Goal: Task Accomplishment & Management: Use online tool/utility

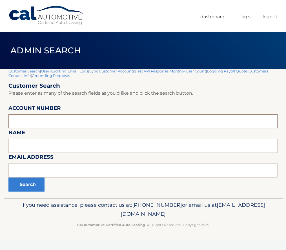
click at [63, 122] on input "text" at bounding box center [142, 122] width 269 height 14
type input "44455968093"
click at [8, 178] on button "Search" at bounding box center [26, 185] width 36 height 14
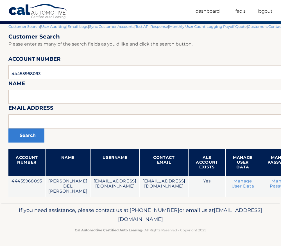
scroll to position [50, 82]
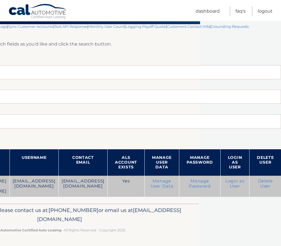
click at [233, 179] on link "Login as User" at bounding box center [235, 184] width 19 height 10
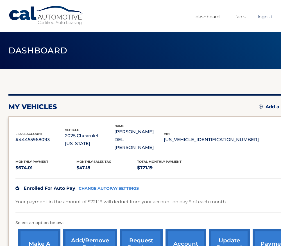
click at [270, 14] on link "Logout" at bounding box center [265, 17] width 15 height 10
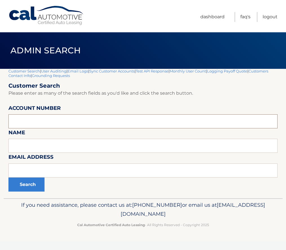
click at [55, 124] on input "text" at bounding box center [142, 122] width 269 height 14
type input "44455941396"
click at [8, 178] on button "Search" at bounding box center [26, 185] width 36 height 14
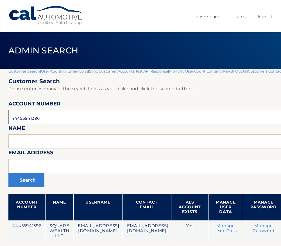
click at [34, 119] on input "44455941396" at bounding box center [176, 117] width 337 height 14
type input "44455967015"
click at [8, 173] on button "Search" at bounding box center [26, 180] width 36 height 14
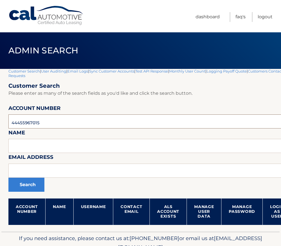
click at [33, 119] on input "44455967015" at bounding box center [165, 122] width 315 height 14
